Goal: Information Seeking & Learning: Learn about a topic

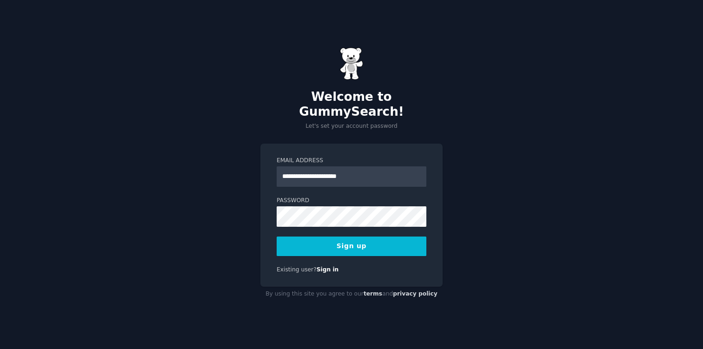
type input "**********"
click at [277, 237] on button "Sign up" at bounding box center [352, 247] width 150 height 20
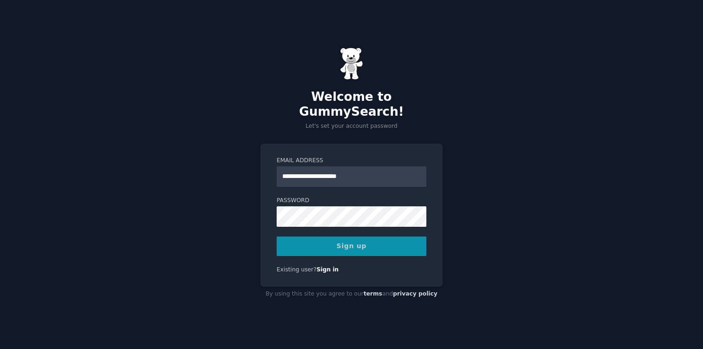
click at [344, 237] on div "Sign up" at bounding box center [352, 247] width 150 height 20
click at [343, 240] on div "Sign up" at bounding box center [352, 247] width 150 height 20
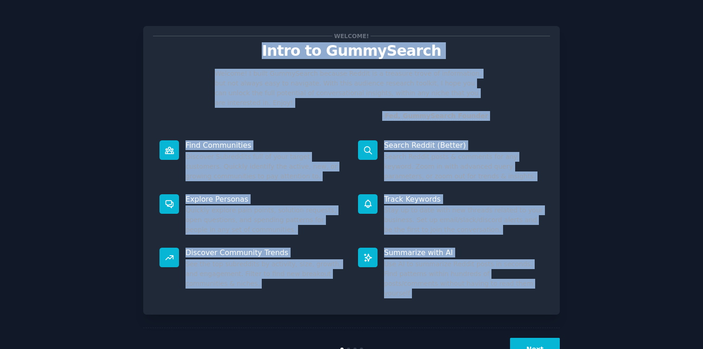
drag, startPoint x: 263, startPoint y: 44, endPoint x: 499, endPoint y: 270, distance: 327.0
click at [501, 271] on div "Welcome! Intro to GummySearch Welcome! I built GummySearch because Reddit is a …" at bounding box center [351, 170] width 417 height 289
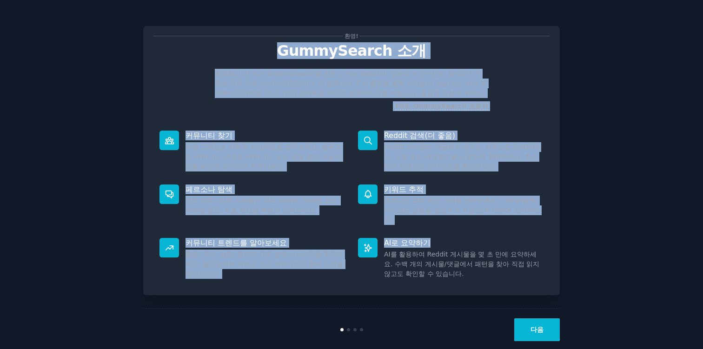
click at [433, 107] on font "Fed, GummySearch 창립자" at bounding box center [441, 105] width 93 height 7
click at [572, 97] on div "환영! GummySearch 소개 환영합니다! 제가 GummySearch를 만든 이유는 Reddit이 정보의 보고이지만, 탐색하기가 항상 쉬운…" at bounding box center [351, 182] width 677 height 338
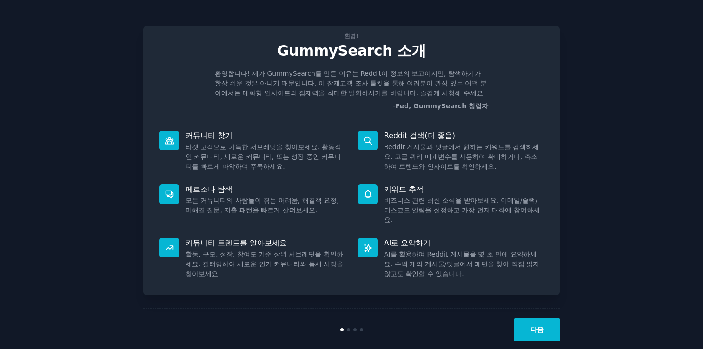
click at [536, 326] on font "다음" at bounding box center [537, 329] width 13 height 7
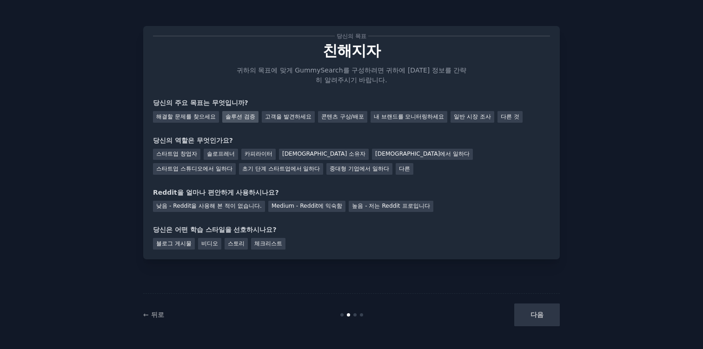
click at [227, 117] on font "솔루션 검증" at bounding box center [241, 116] width 30 height 7
click at [213, 116] on div "해결할 문제를 찾으세요 솔루션 검증 고객을 발견하세요 콘텐츠 구상/배포 내 브랜드를 모니터링하세요 일반 시장 조사 다른 것" at bounding box center [351, 115] width 397 height 15
click at [199, 116] on font "해결할 문제를 찾으세요" at bounding box center [186, 116] width 60 height 7
click at [179, 154] on font "스타트업 창업자" at bounding box center [176, 154] width 41 height 7
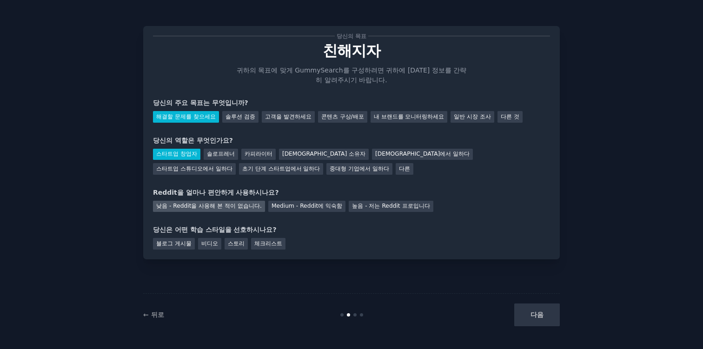
click at [231, 209] on font "낮음 - Reddit을 사용해 본 적이 없습니다." at bounding box center [209, 206] width 106 height 7
click at [183, 246] on font "블로그 게시물" at bounding box center [173, 243] width 35 height 7
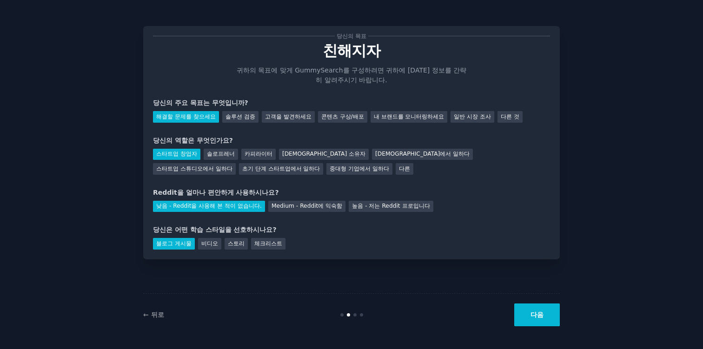
click at [540, 314] on font "다음" at bounding box center [537, 314] width 13 height 7
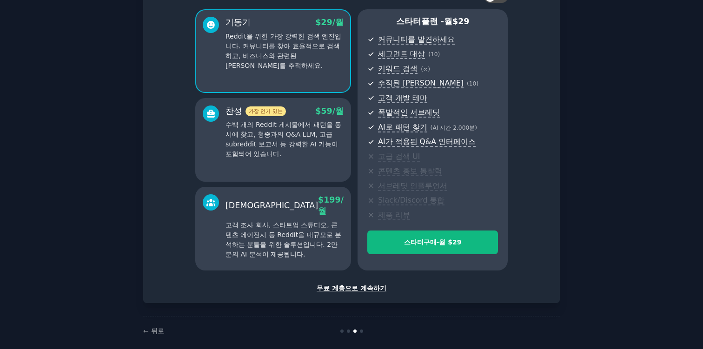
scroll to position [84, 0]
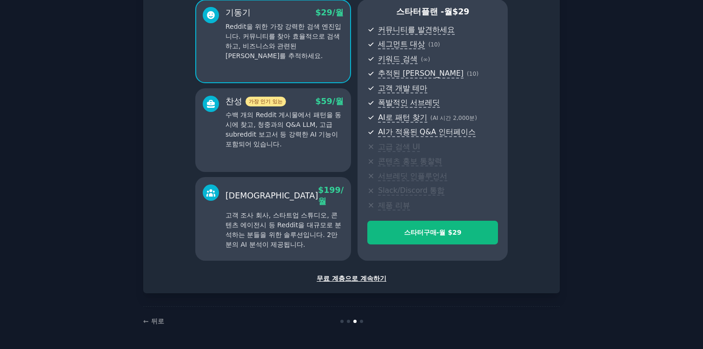
click at [349, 279] on font "무료 계층으로 계속하기" at bounding box center [352, 278] width 70 height 7
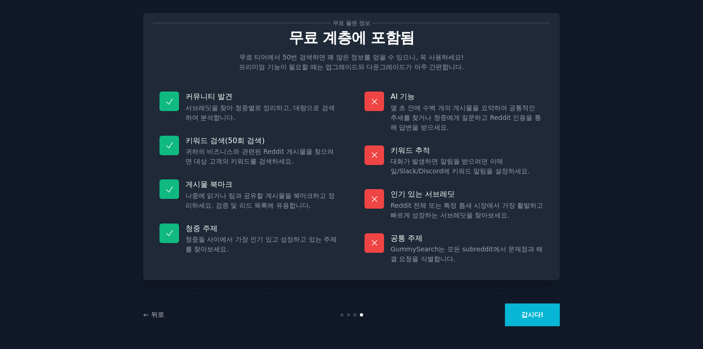
click at [555, 320] on button "갑시다!" at bounding box center [532, 315] width 55 height 23
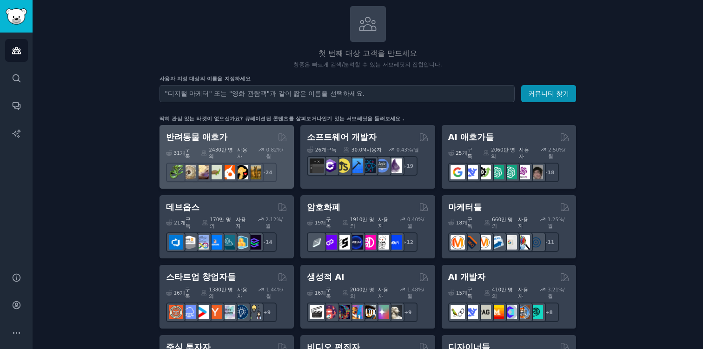
scroll to position [92, 0]
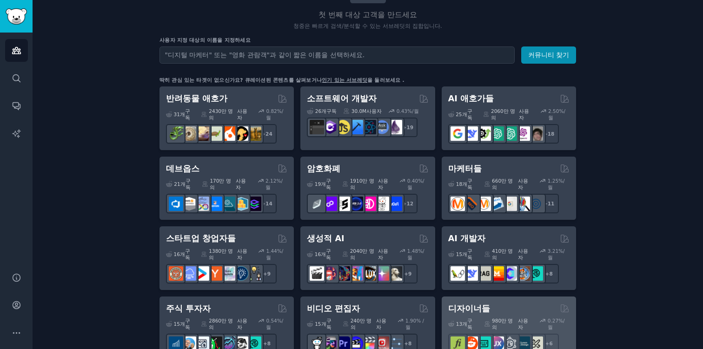
click at [483, 303] on div "디자이너들" at bounding box center [508, 309] width 121 height 12
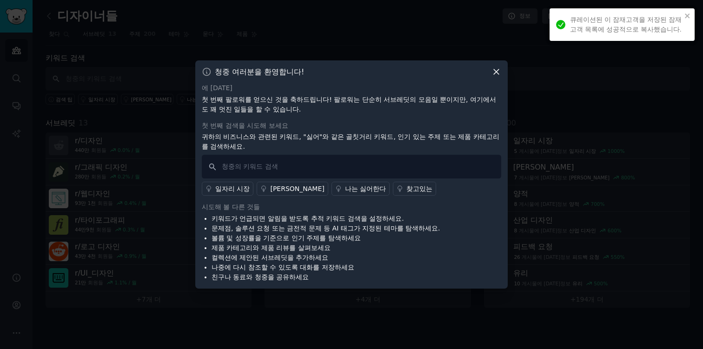
click at [501, 77] on icon at bounding box center [497, 72] width 10 height 10
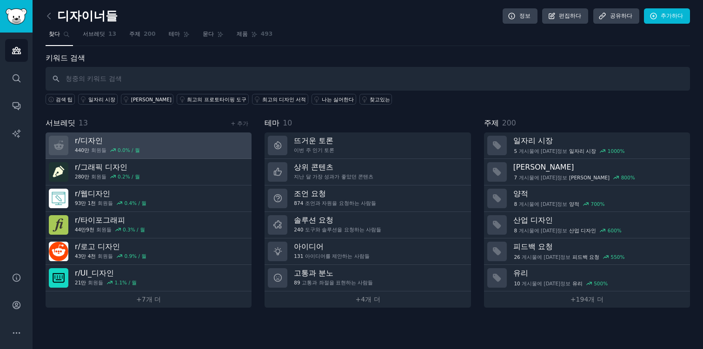
click at [138, 139] on link "r/ 디자인 440만 회원들 0.0 % / 월" at bounding box center [149, 146] width 206 height 27
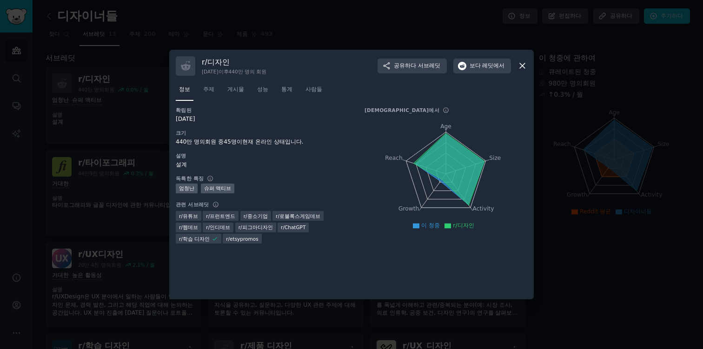
click at [523, 66] on icon at bounding box center [523, 66] width 10 height 10
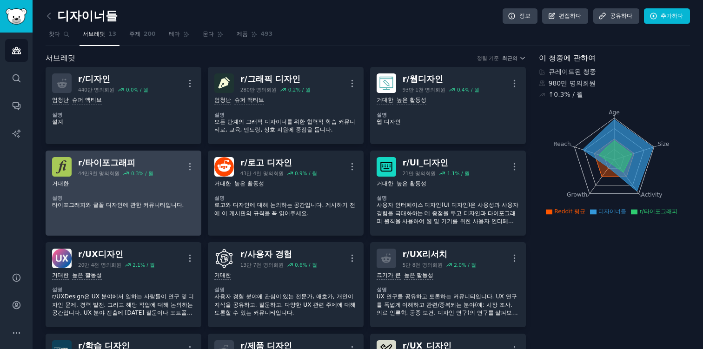
click at [173, 166] on div "r/ 타이포그래피 44만9천 명의 회원 0.3 % / 월 더" at bounding box center [123, 167] width 143 height 20
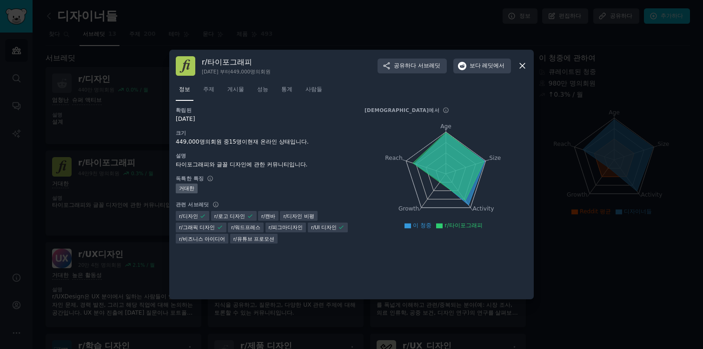
click at [104, 115] on div at bounding box center [351, 174] width 703 height 349
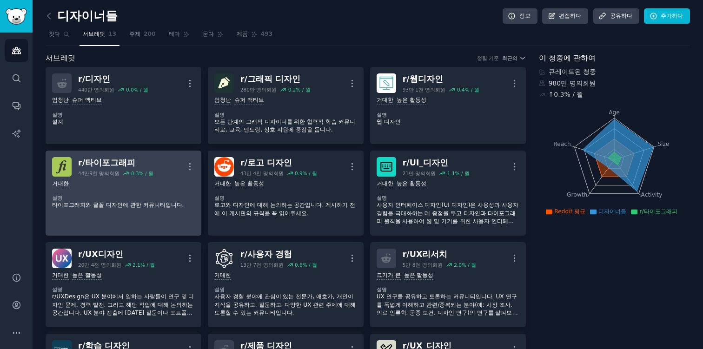
click at [126, 195] on dt "설명" at bounding box center [123, 198] width 143 height 7
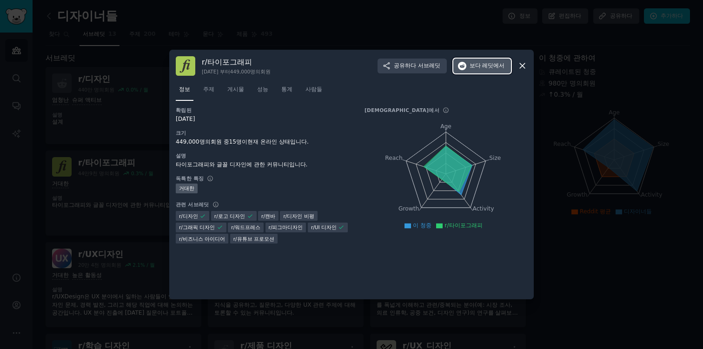
click at [489, 69] on font "레딧에서" at bounding box center [493, 65] width 22 height 7
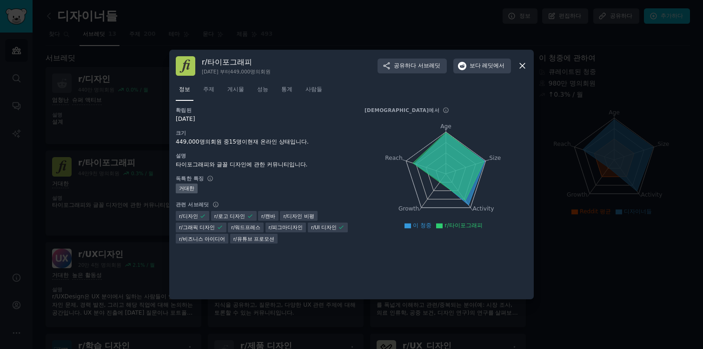
click at [93, 183] on div at bounding box center [351, 174] width 703 height 349
drag, startPoint x: 521, startPoint y: 65, endPoint x: 358, endPoint y: 54, distance: 163.1
click at [520, 65] on icon at bounding box center [522, 66] width 5 height 5
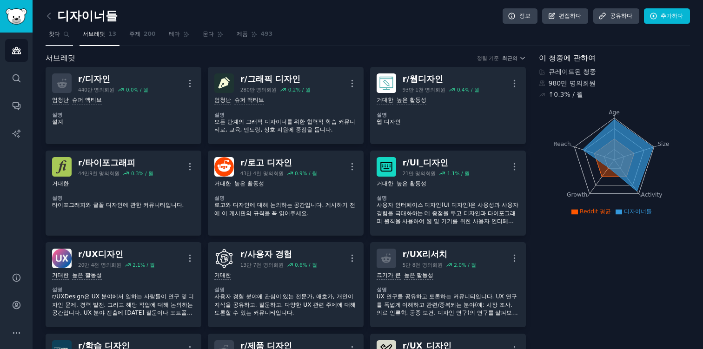
click at [60, 29] on link "찾다" at bounding box center [59, 36] width 27 height 19
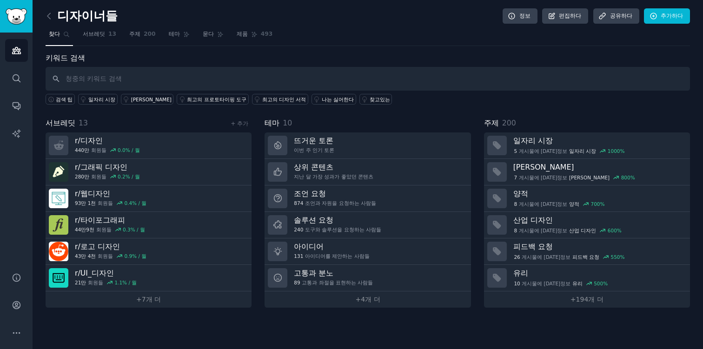
click at [71, 15] on font "디자이너들" at bounding box center [87, 16] width 60 height 14
click at [43, 13] on div "디자이너들 정보 편집하다 공유하다 추가하다 찾다 서브레딧 13 주제 200 테마 묻다 제품 493 키워드 검색 검색 팁 일자리 시장 오토캐드 …" at bounding box center [368, 174] width 671 height 349
click at [48, 16] on icon at bounding box center [48, 16] width 3 height 6
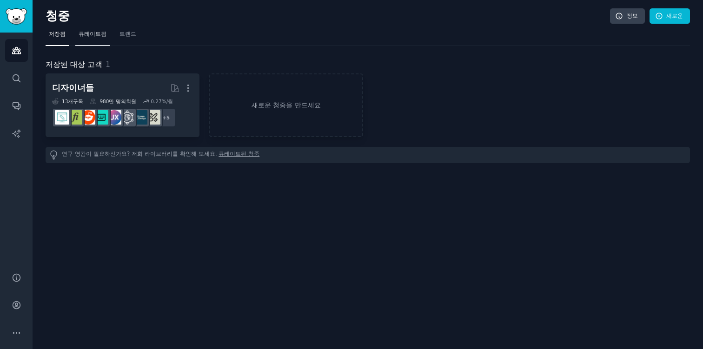
click at [79, 35] on font "큐레이트됨" at bounding box center [93, 34] width 28 height 7
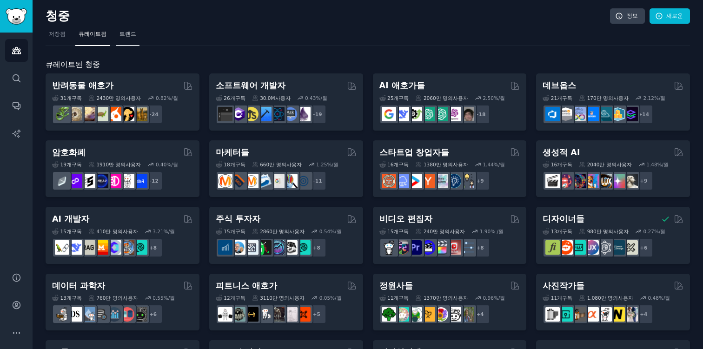
click at [123, 35] on font "트렌드" at bounding box center [128, 34] width 17 height 7
